Goal: Information Seeking & Learning: Check status

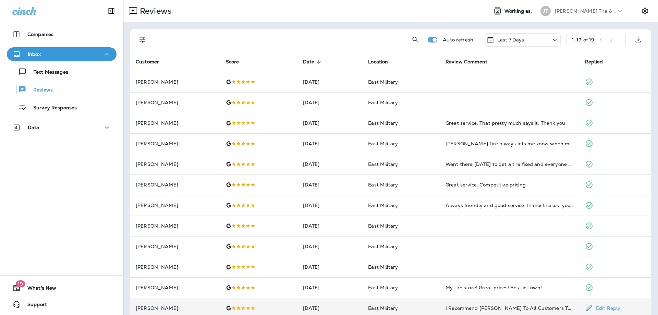
click at [146, 315] on td "[PERSON_NAME]" at bounding box center [175, 308] width 90 height 21
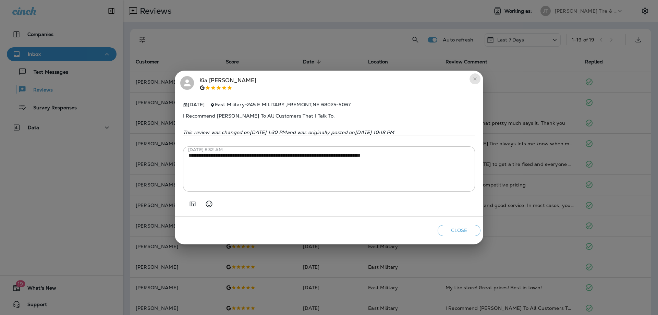
click at [474, 77] on icon "close" at bounding box center [475, 78] width 5 height 5
